Goal: Ask a question

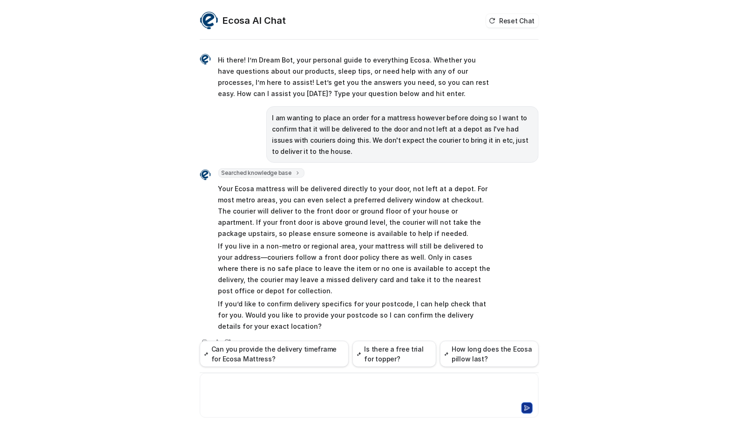
click at [276, 388] on div at bounding box center [369, 389] width 335 height 21
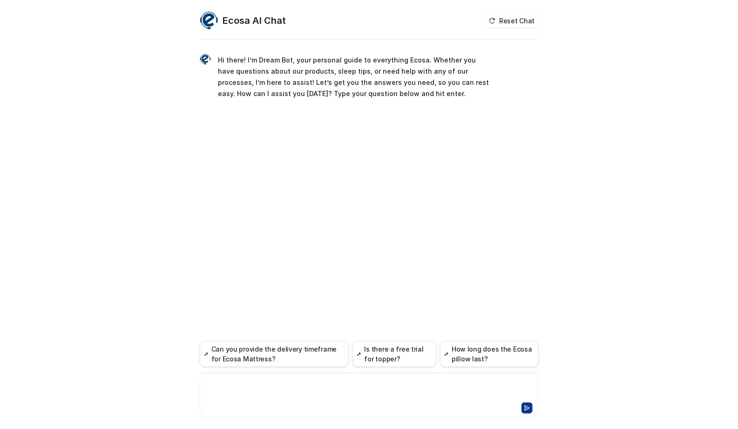
click at [248, 391] on div at bounding box center [369, 389] width 335 height 21
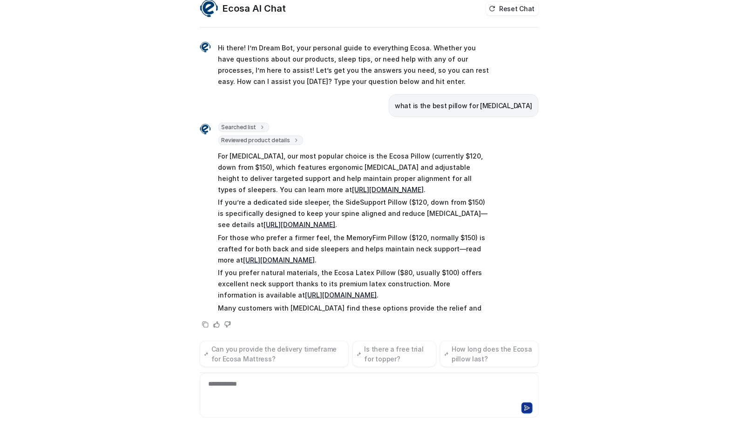
scroll to position [5, 0]
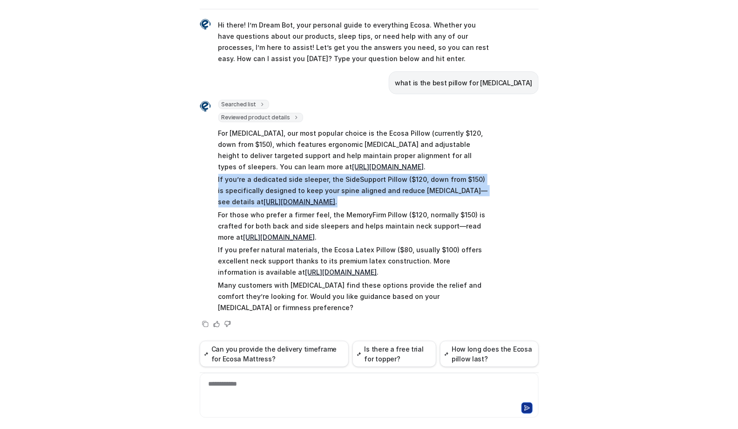
drag, startPoint x: 412, startPoint y: 200, endPoint x: 227, endPoint y: 193, distance: 185.1
click at [210, 181] on div "Searched list url : "https://www.ecosa.com.au/module/ecosafeeds/Feeds?feedid=34…" at bounding box center [345, 207] width 291 height 215
copy p "If you’re a dedicated side sleeper, the SideSupport Pillow ($120, down from $15…"
